Goal: Task Accomplishment & Management: Use online tool/utility

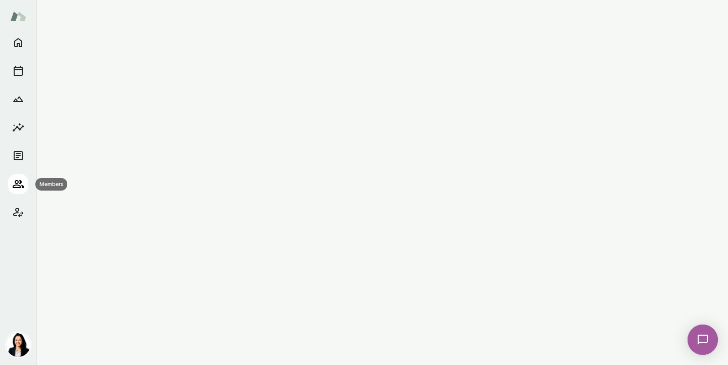
click at [15, 182] on icon "Members" at bounding box center [18, 184] width 11 height 8
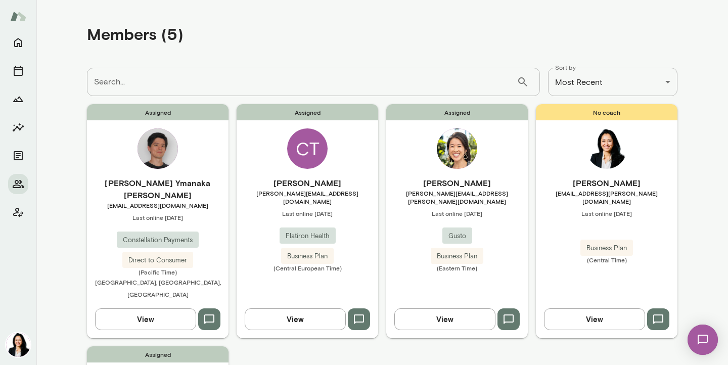
click at [470, 163] on img at bounding box center [457, 148] width 40 height 40
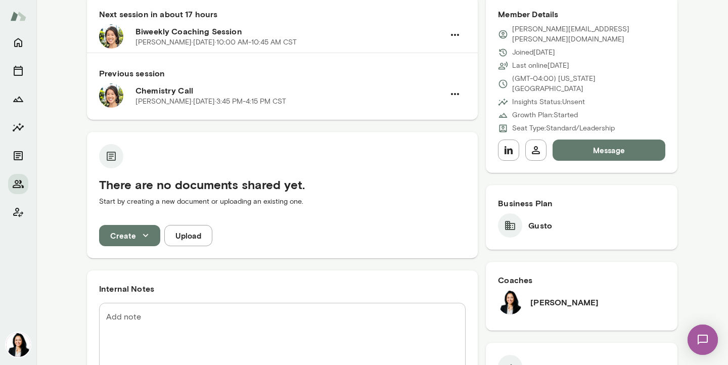
scroll to position [127, 0]
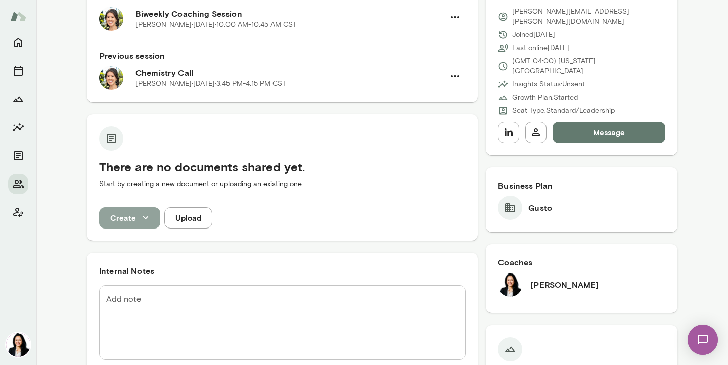
click at [143, 218] on icon "button" at bounding box center [145, 217] width 11 height 11
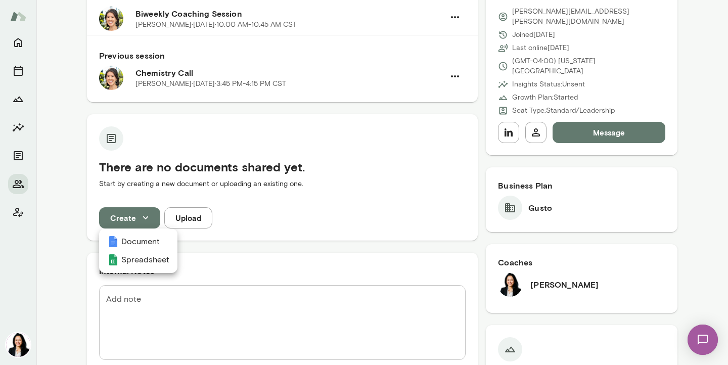
click at [219, 208] on div at bounding box center [364, 182] width 728 height 365
click at [185, 223] on button "Upload" at bounding box center [188, 217] width 48 height 21
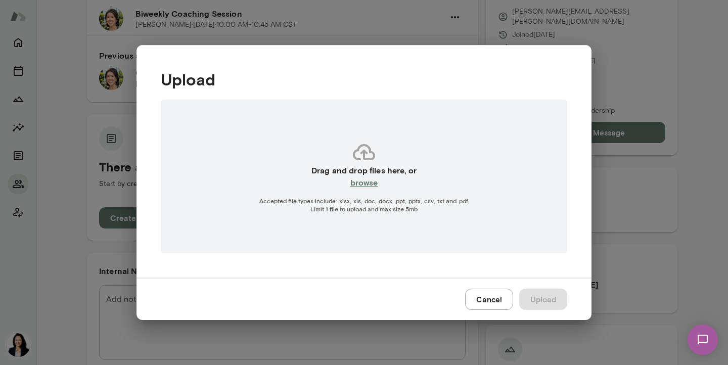
click at [355, 183] on h6 "browse" at bounding box center [364, 182] width 28 height 12
click at [486, 301] on button "Cancel" at bounding box center [489, 299] width 48 height 21
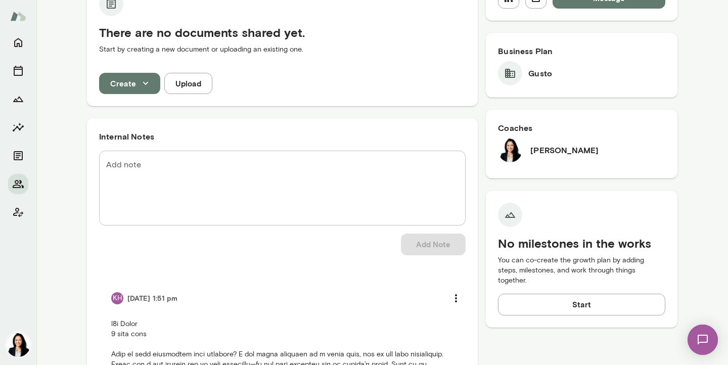
scroll to position [250, 0]
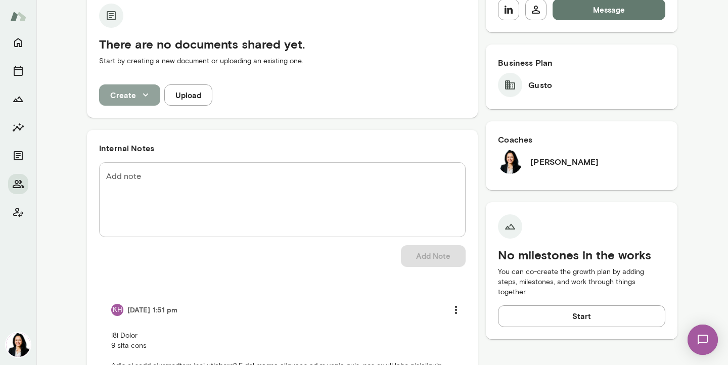
click at [145, 95] on icon "button" at bounding box center [145, 95] width 5 height 3
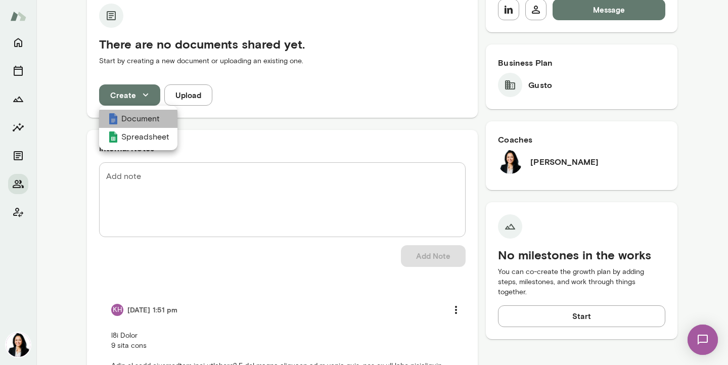
click at [145, 120] on li "Document" at bounding box center [138, 119] width 78 height 18
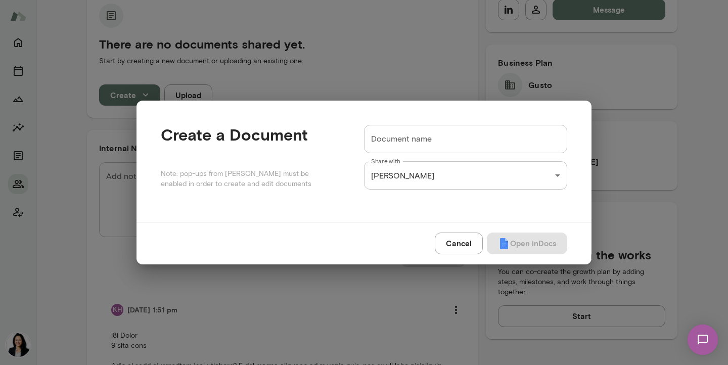
click at [374, 137] on input "Document name" at bounding box center [465, 139] width 203 height 28
type input "**********"
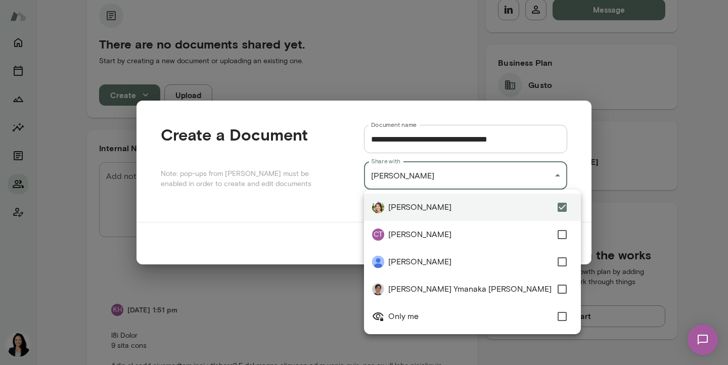
click at [552, 0] on div "[PERSON_NAME] Product Manager, [PERSON_NAME] (GMT-04:00) [US_STATE][GEOGRAPHIC_…" at bounding box center [364, 0] width 728 height 0
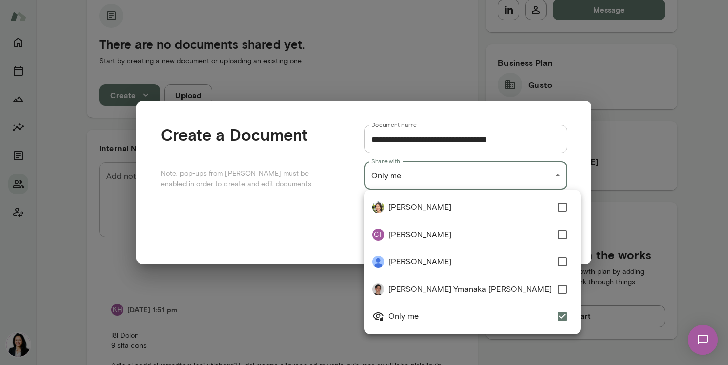
click at [601, 174] on div at bounding box center [364, 182] width 728 height 365
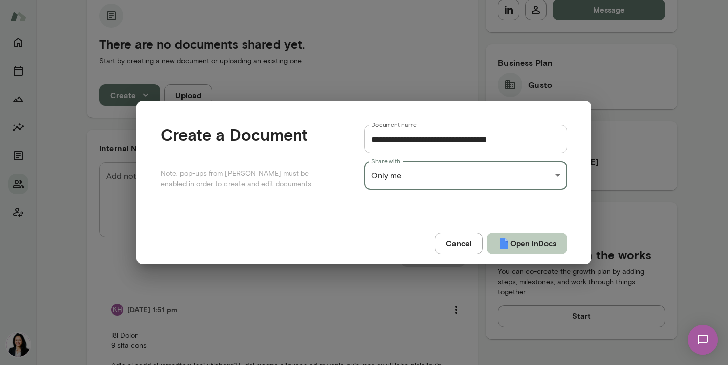
click at [529, 242] on button "Open in Docs" at bounding box center [527, 242] width 80 height 21
